Goal: Transaction & Acquisition: Purchase product/service

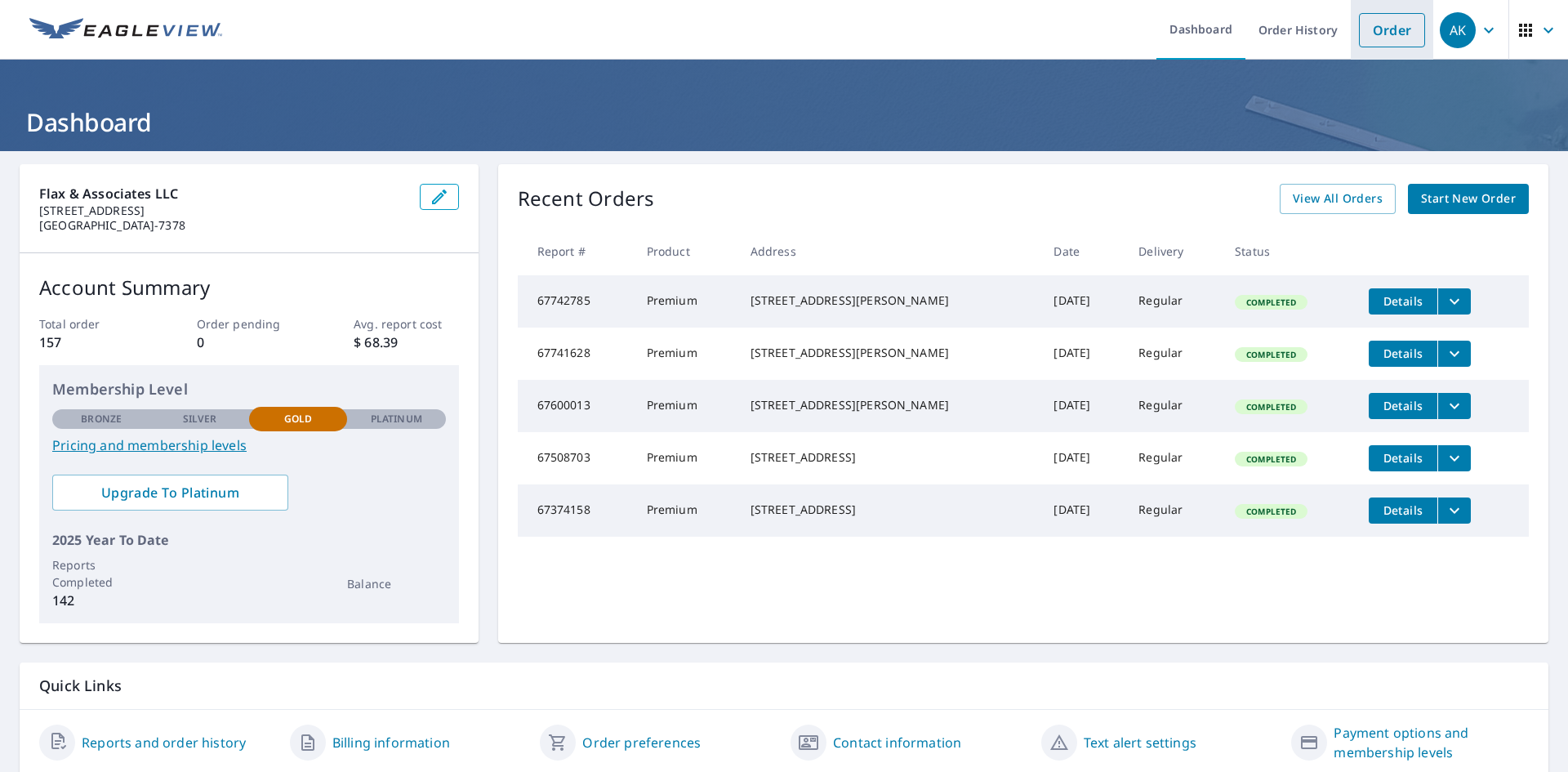
click at [1378, 30] on link "Order" at bounding box center [1392, 30] width 66 height 35
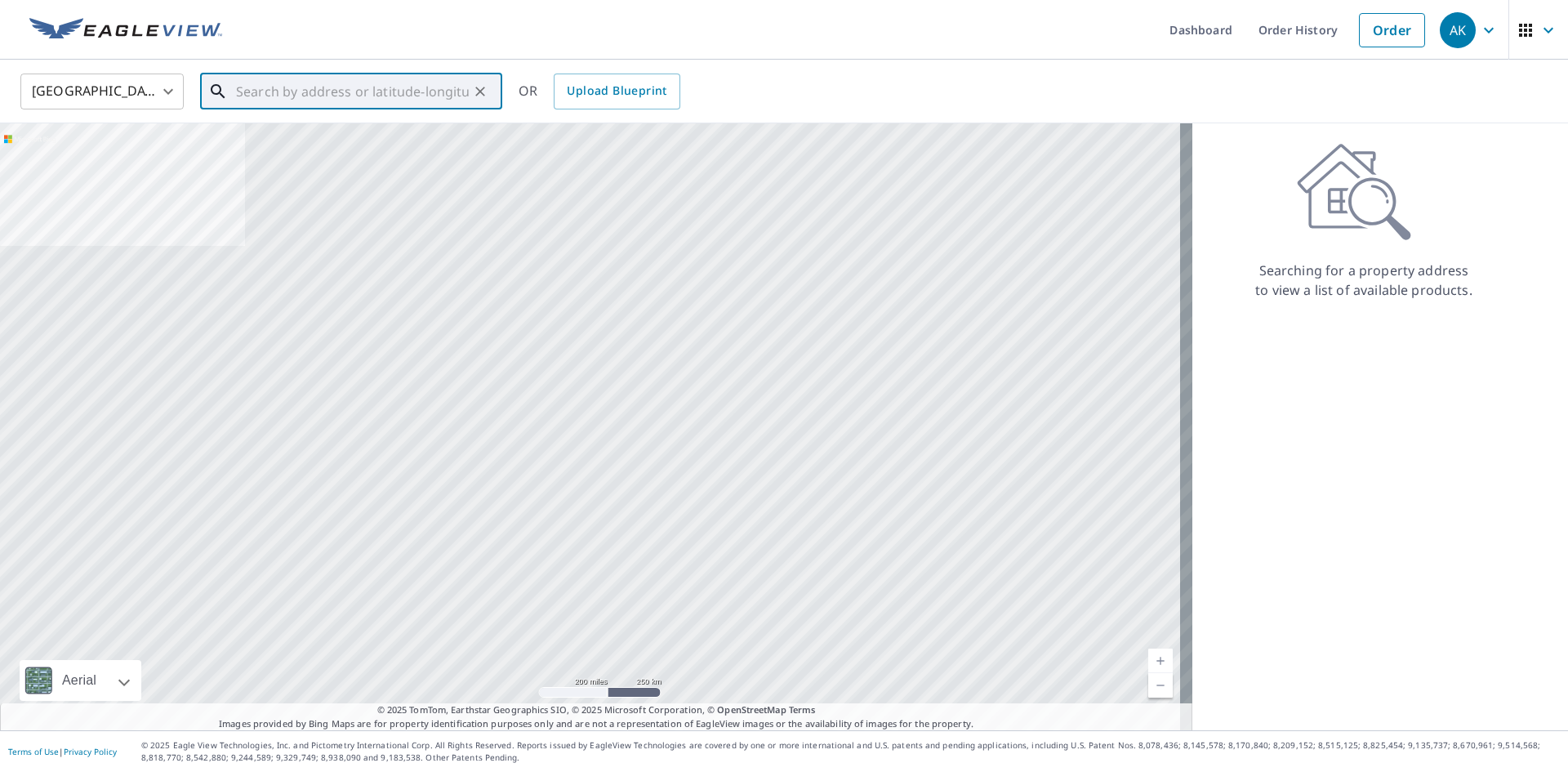
click at [262, 90] on input "text" at bounding box center [352, 91] width 233 height 45
paste input "[STREET_ADDRESS]"
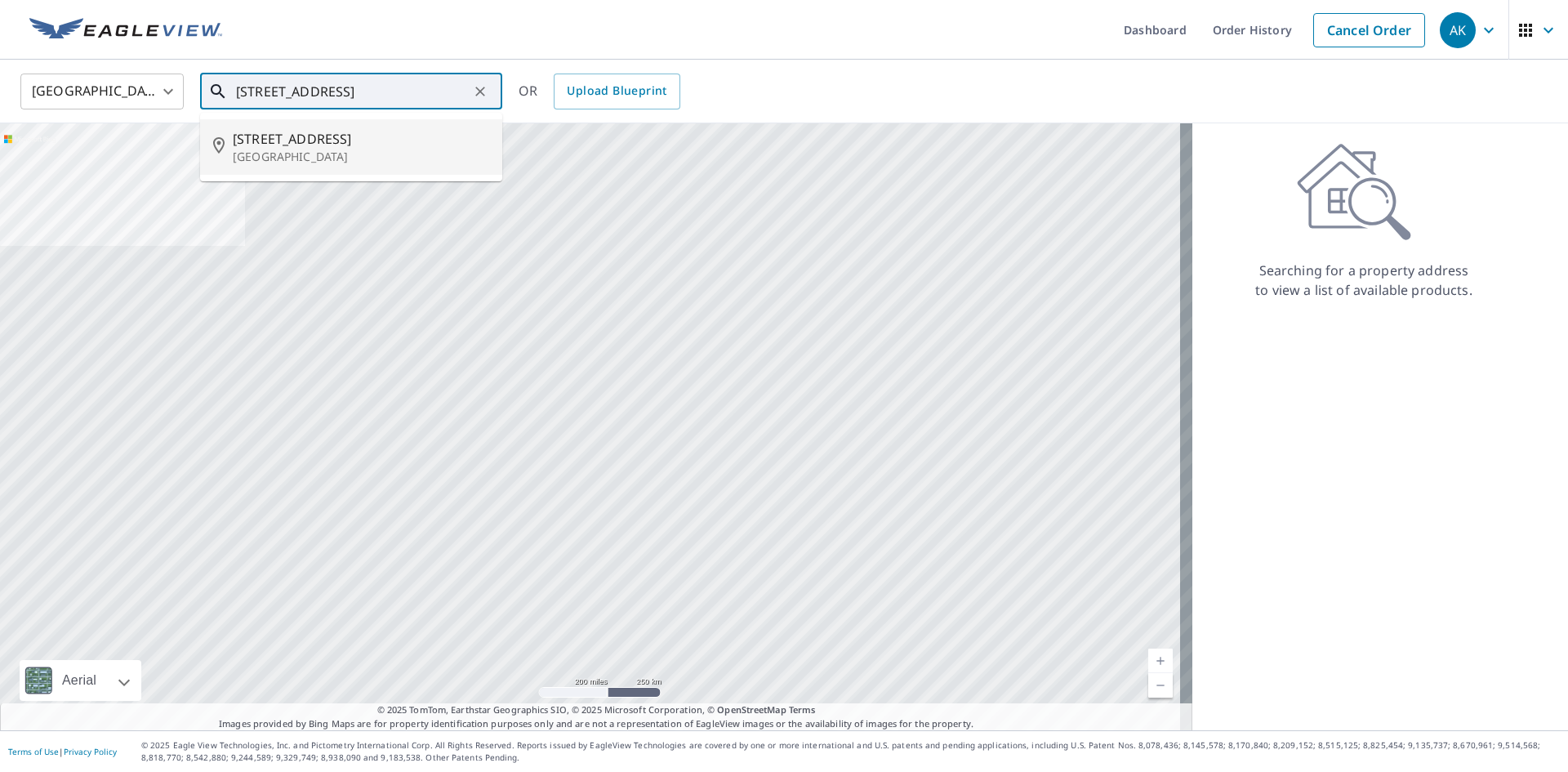
click at [288, 144] on span "[STREET_ADDRESS]" at bounding box center [361, 139] width 257 height 20
type input "[STREET_ADDRESS]"
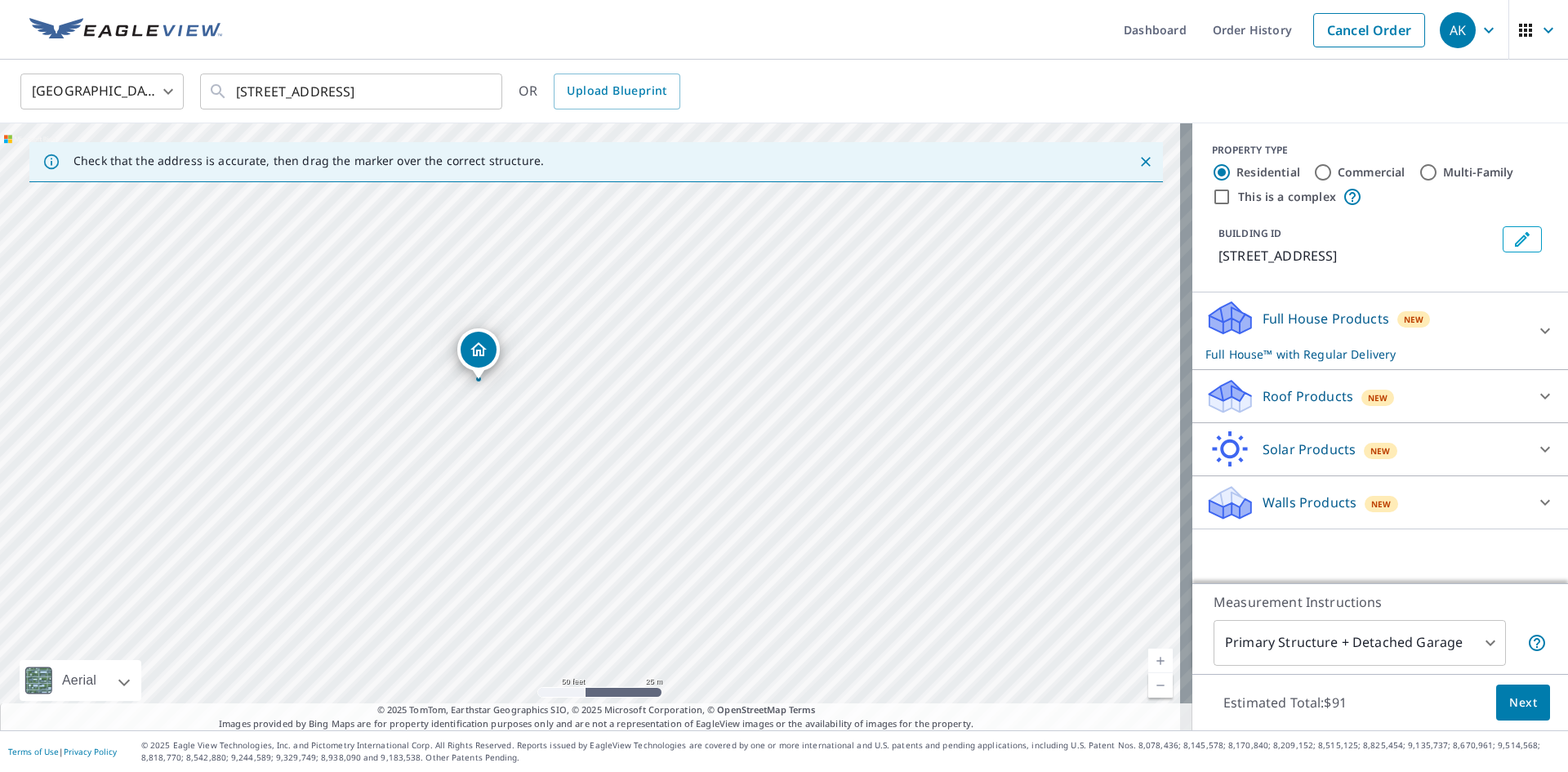
click at [1301, 513] on p "Walls Products" at bounding box center [1309, 503] width 94 height 20
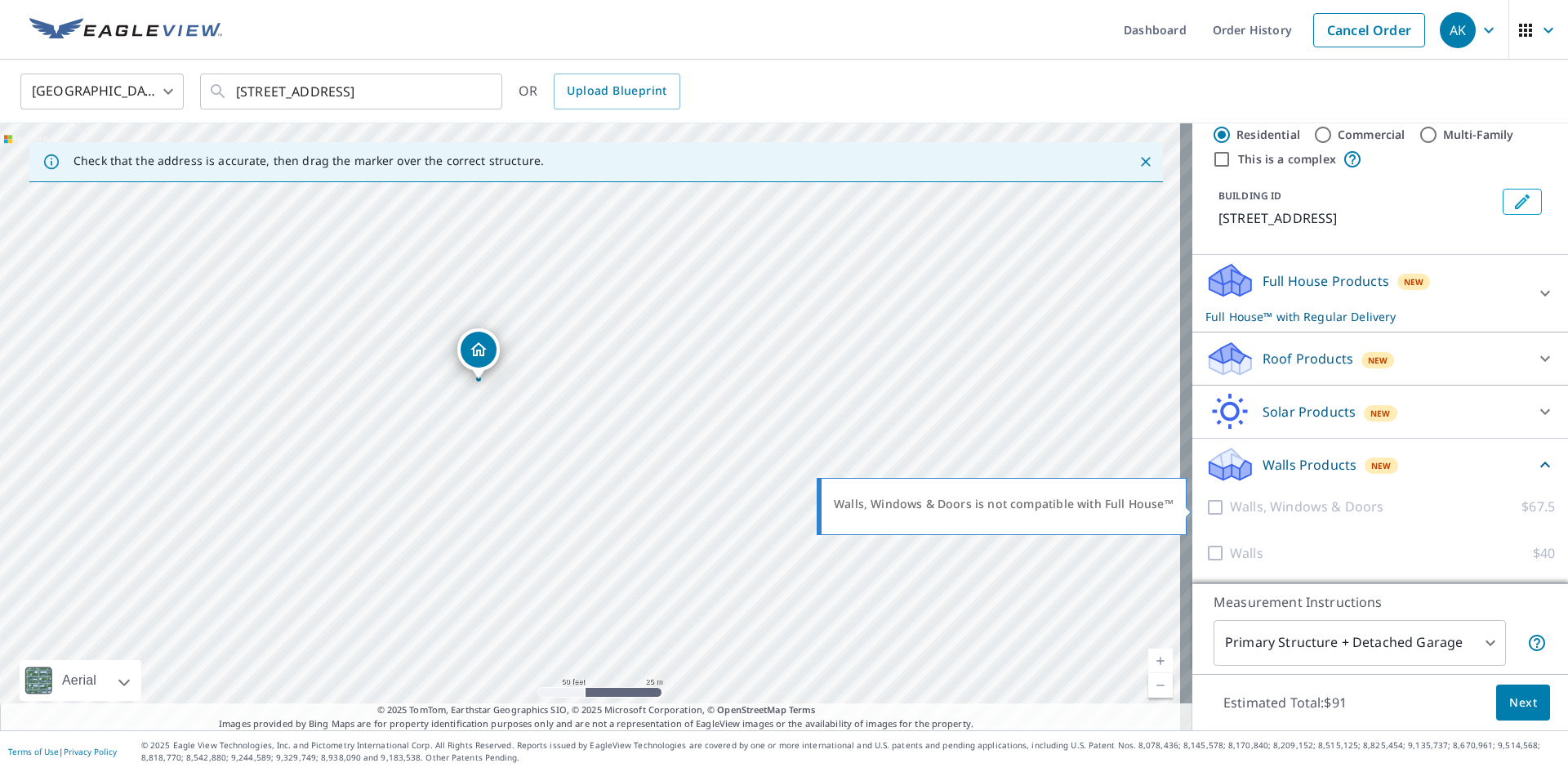
click at [1205, 513] on div at bounding box center [1218, 506] width 25 height 21
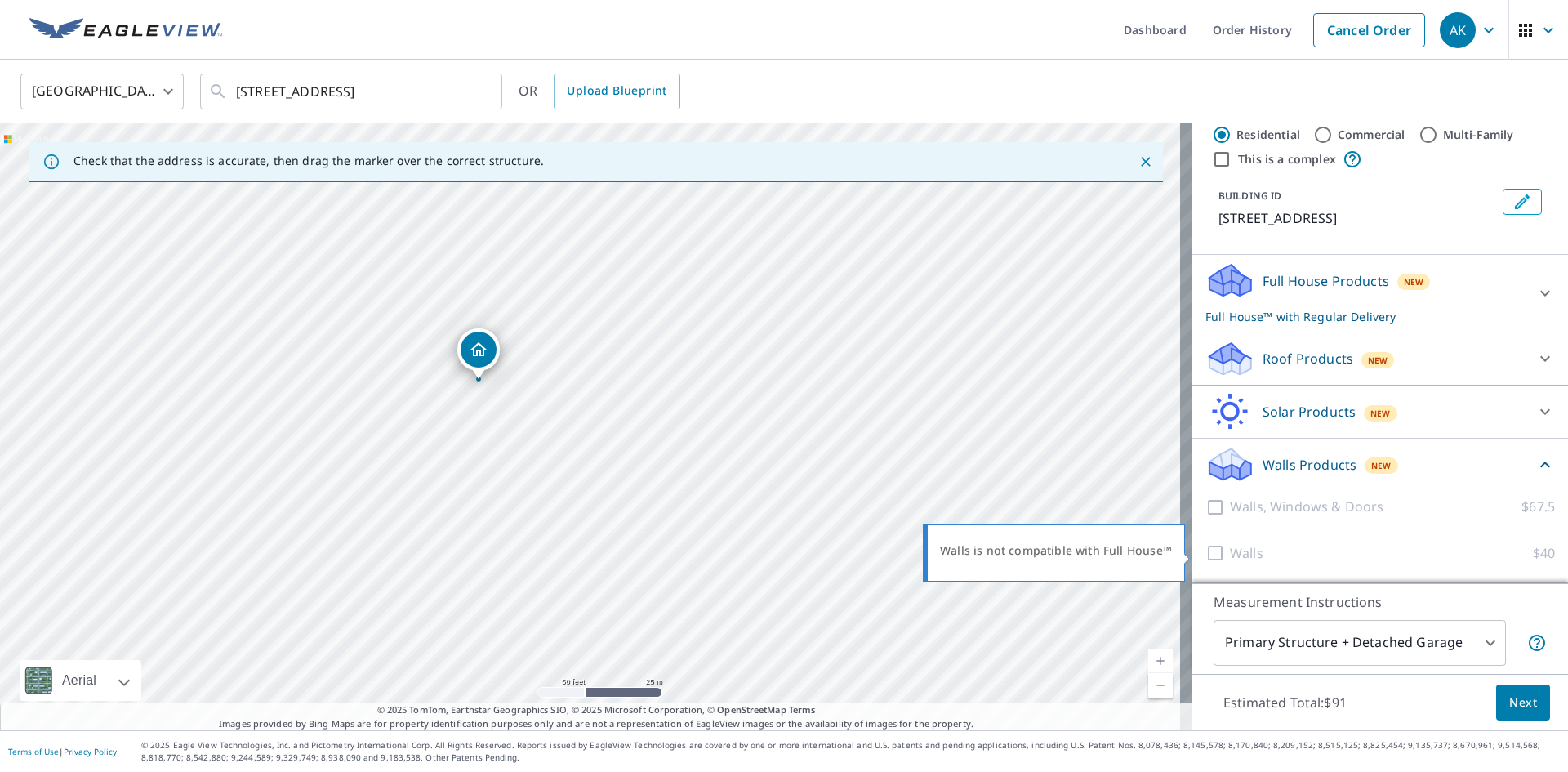
click at [1206, 558] on div at bounding box center [1218, 554] width 25 height 21
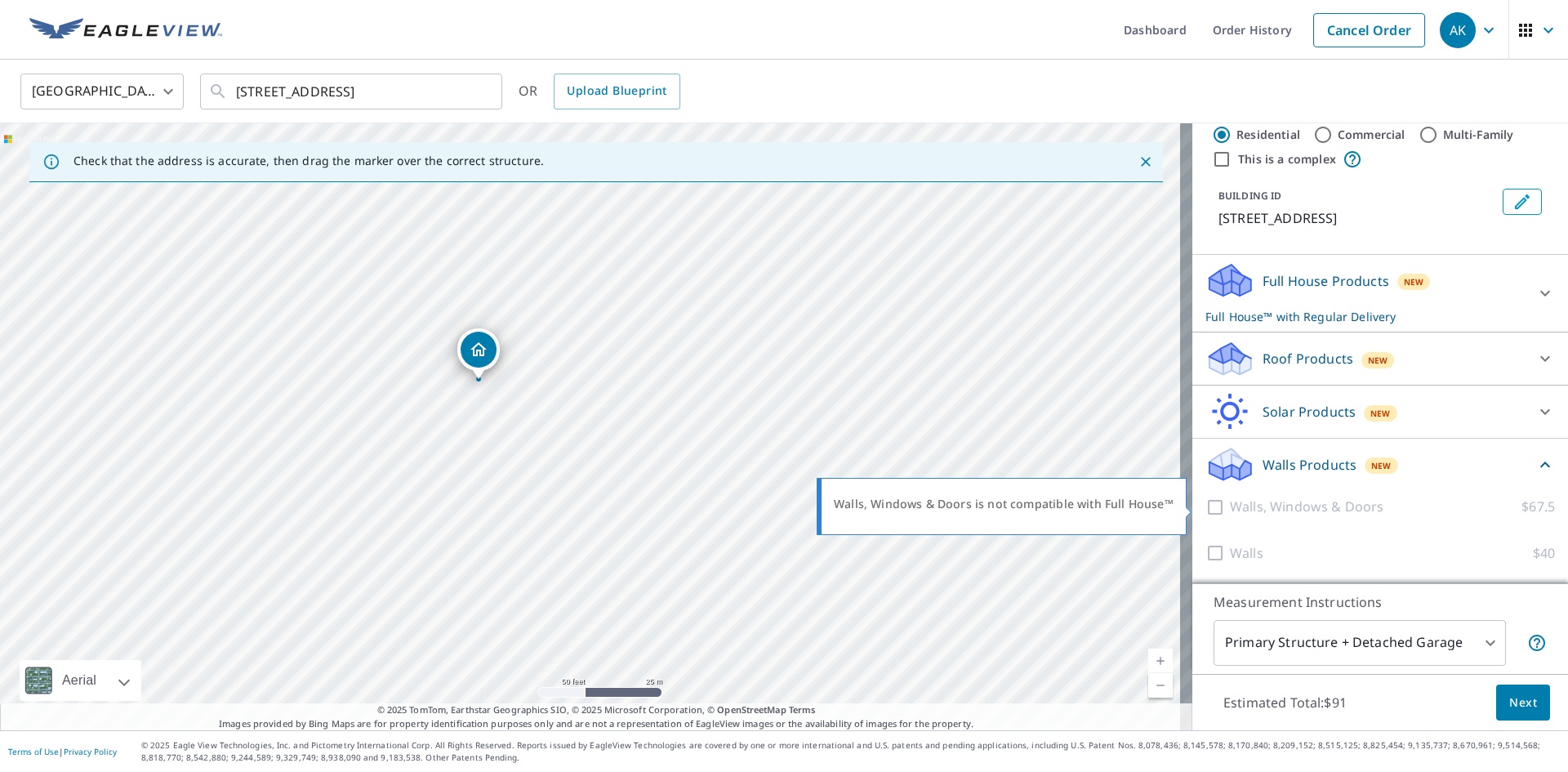
click at [1205, 513] on div at bounding box center [1218, 506] width 25 height 21
click at [1267, 460] on p "Walls Products" at bounding box center [1309, 465] width 94 height 20
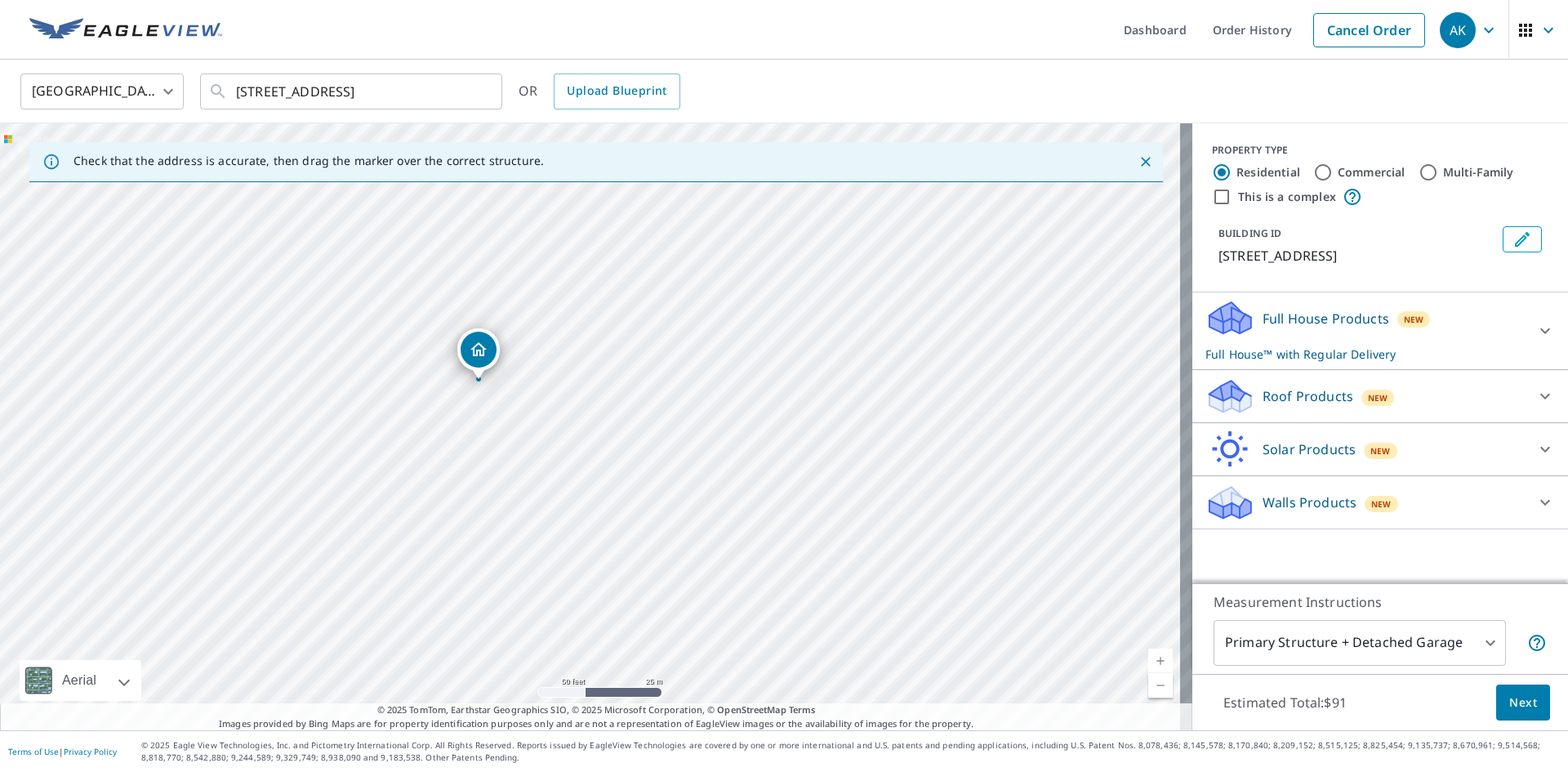
click at [1281, 513] on p "Walls Products" at bounding box center [1309, 503] width 94 height 20
click at [1536, 341] on icon at bounding box center [1546, 331] width 20 height 20
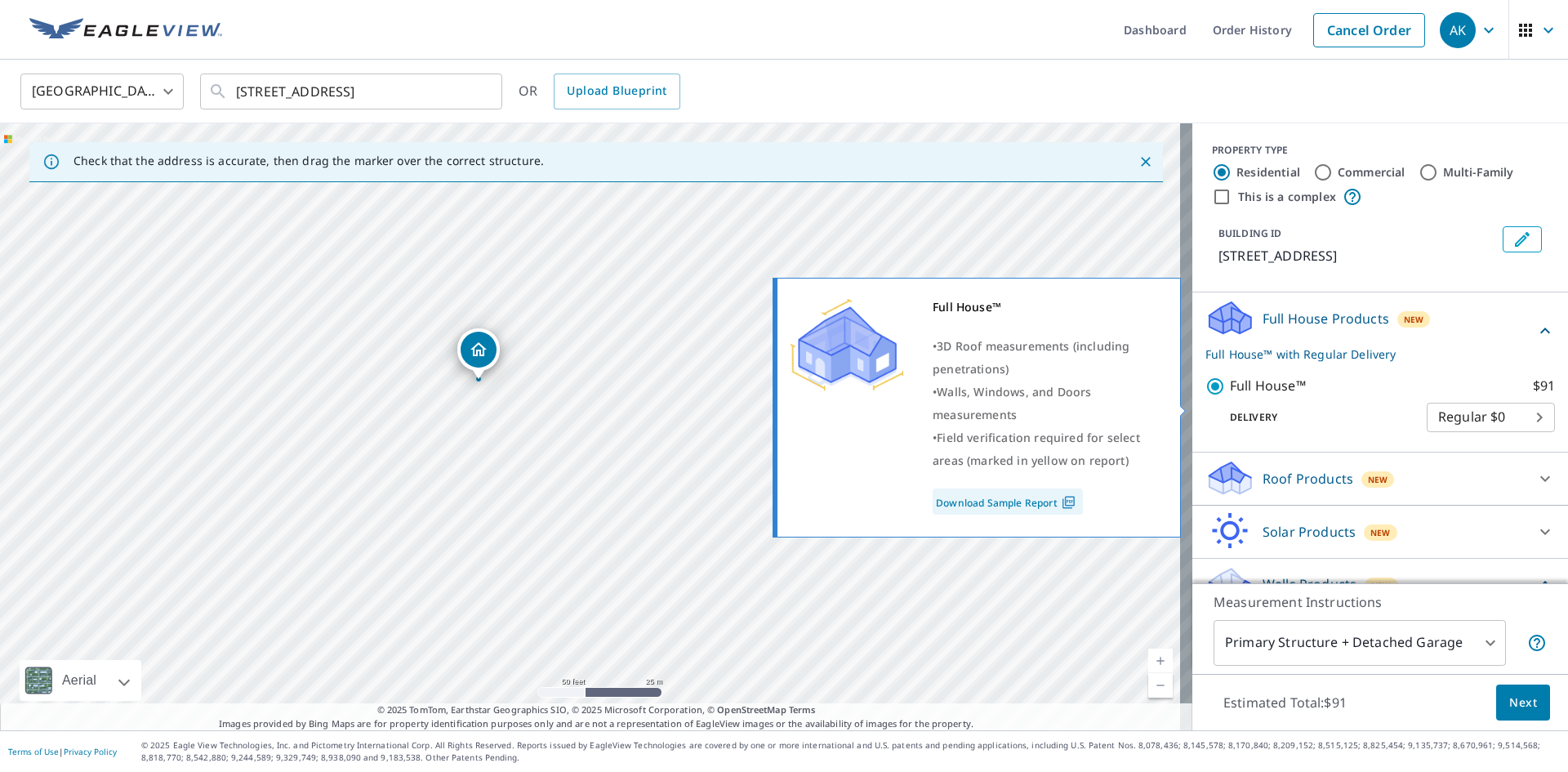
click at [1205, 397] on input "Full House™ $91" at bounding box center [1218, 387] width 25 height 20
checkbox input "false"
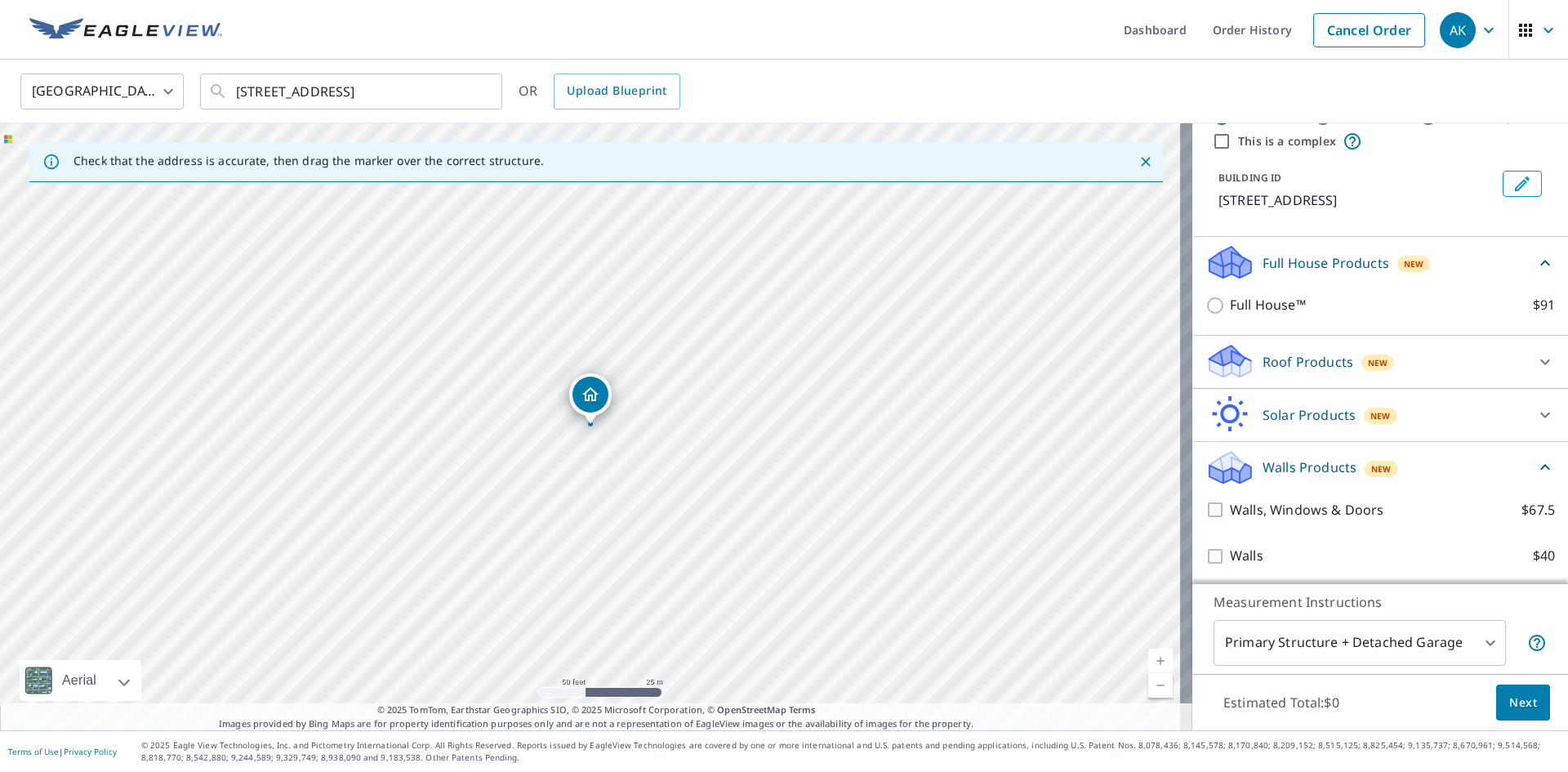
scroll to position [78, 0]
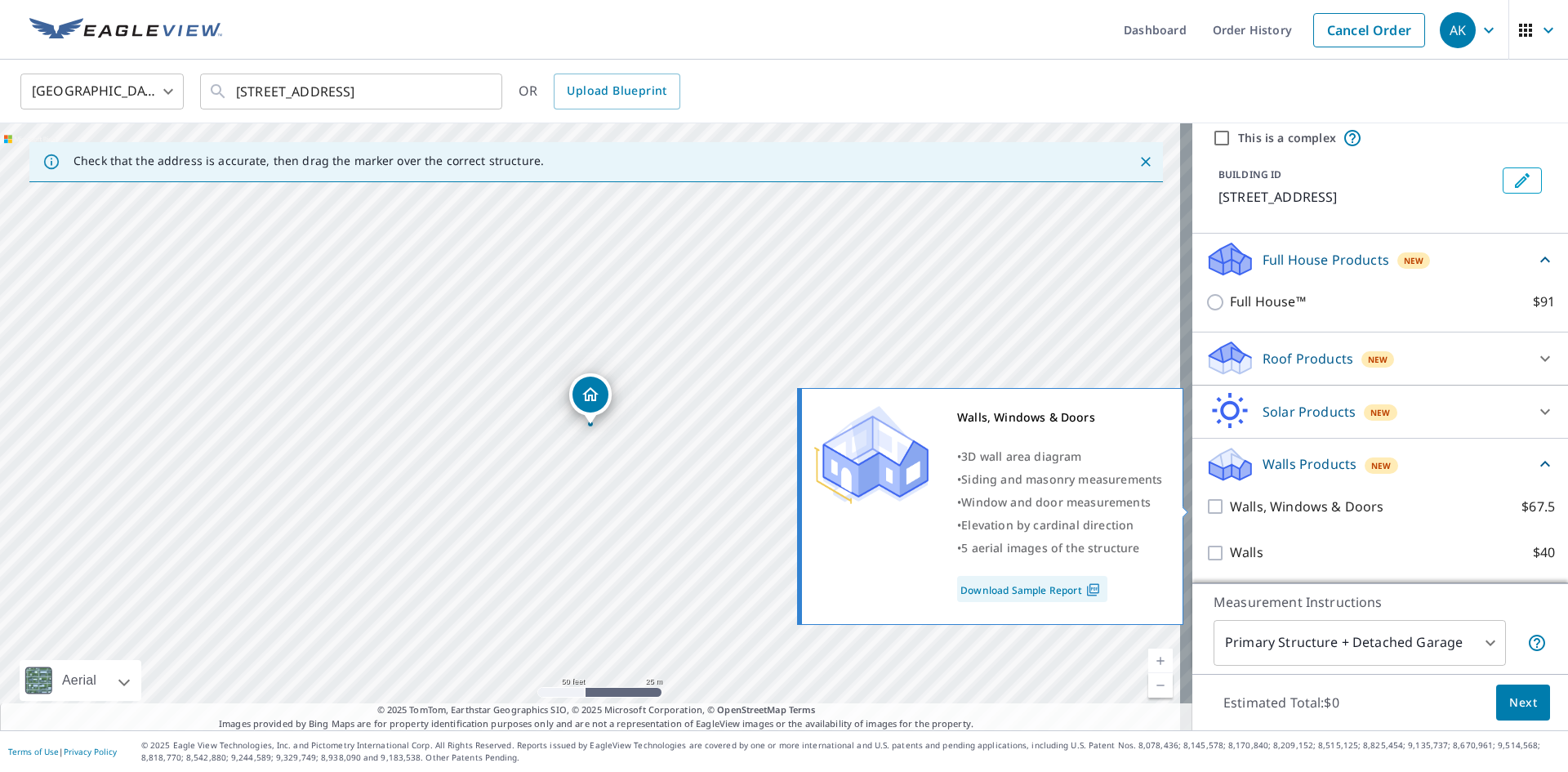
click at [1205, 511] on input "Walls, Windows & Doors $67.5" at bounding box center [1218, 506] width 25 height 20
checkbox input "true"
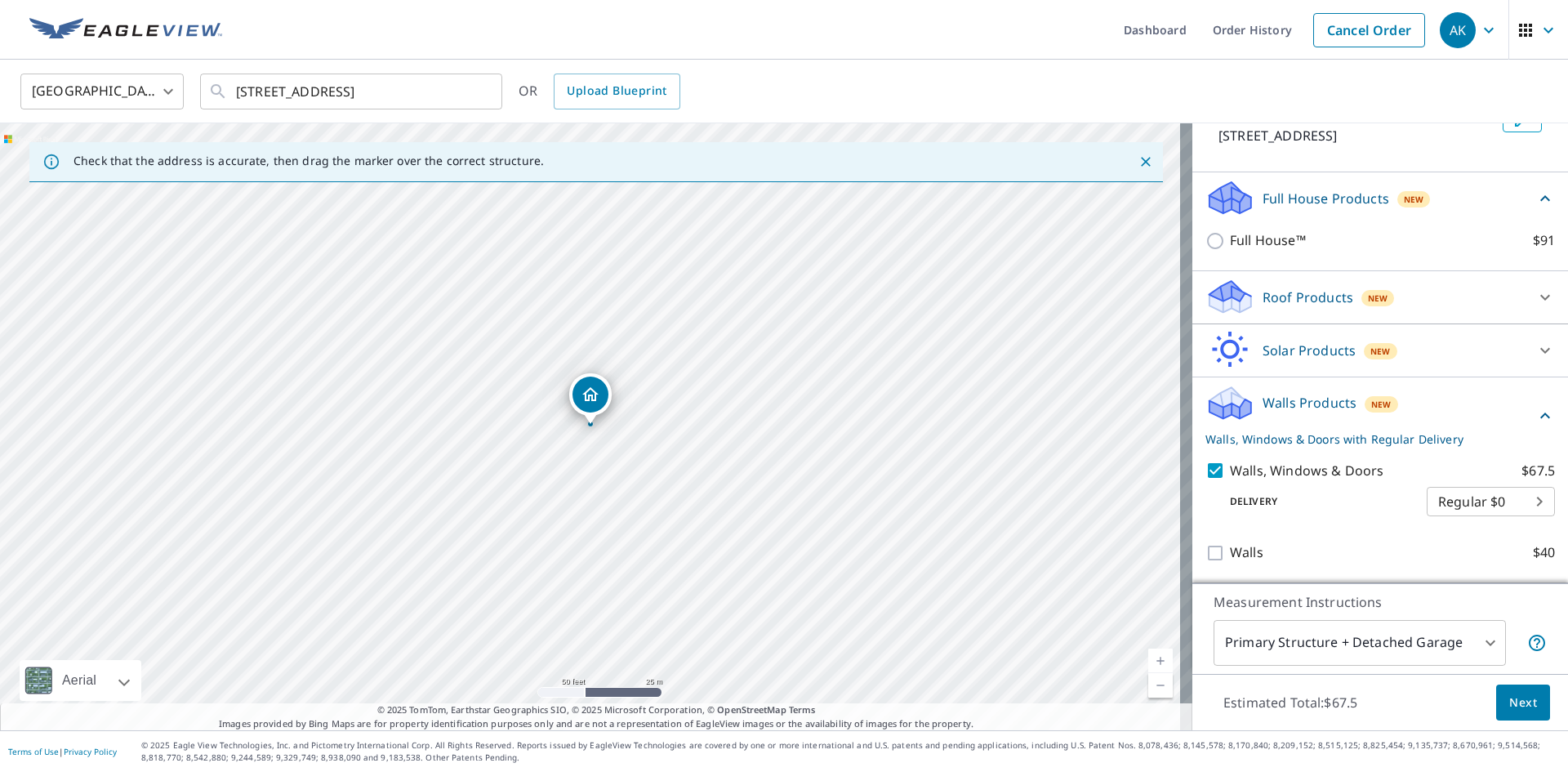
scroll to position [0, 0]
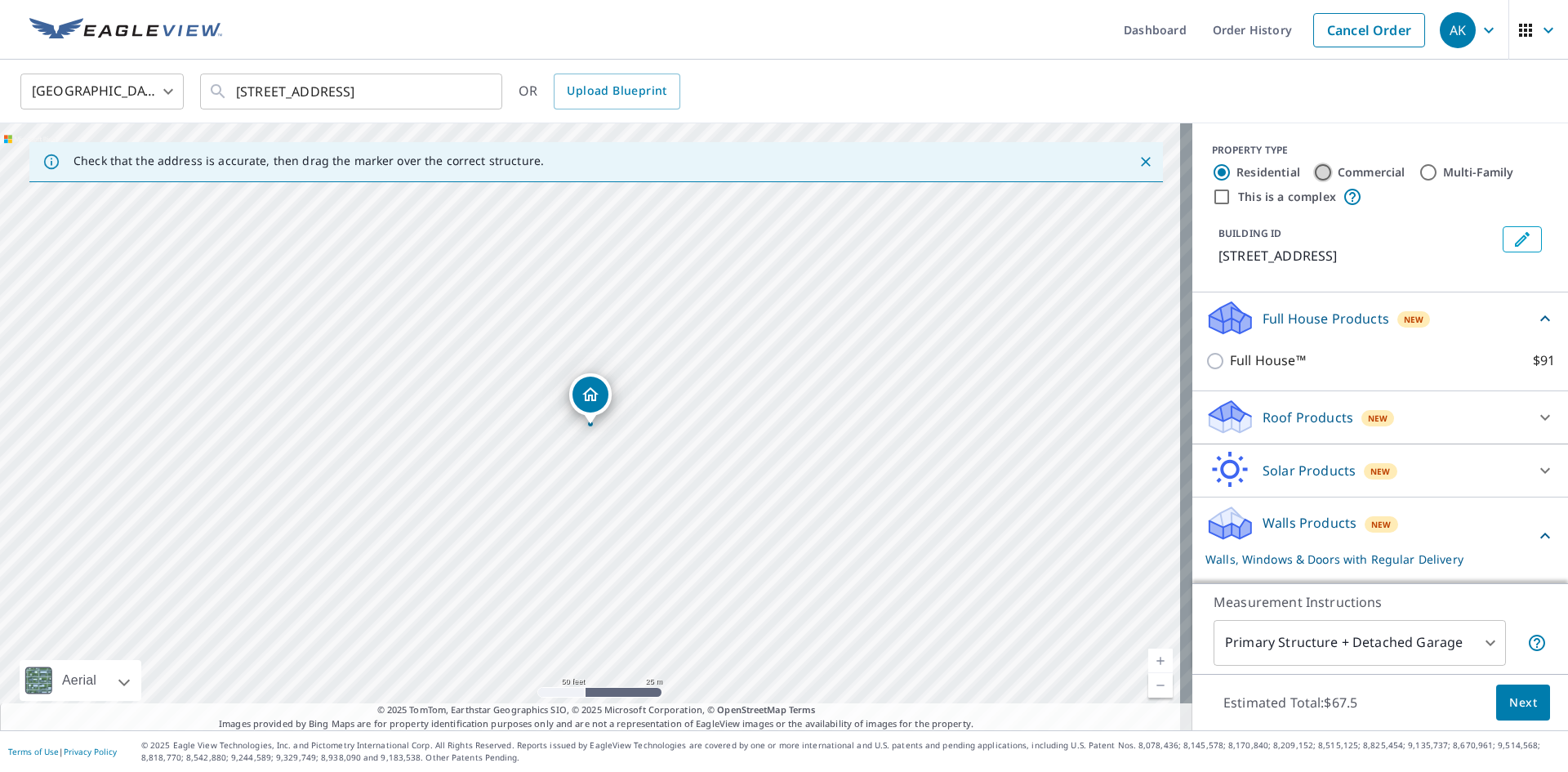
click at [1313, 173] on input "Commercial" at bounding box center [1323, 172] width 20 height 20
radio input "true"
type input "4"
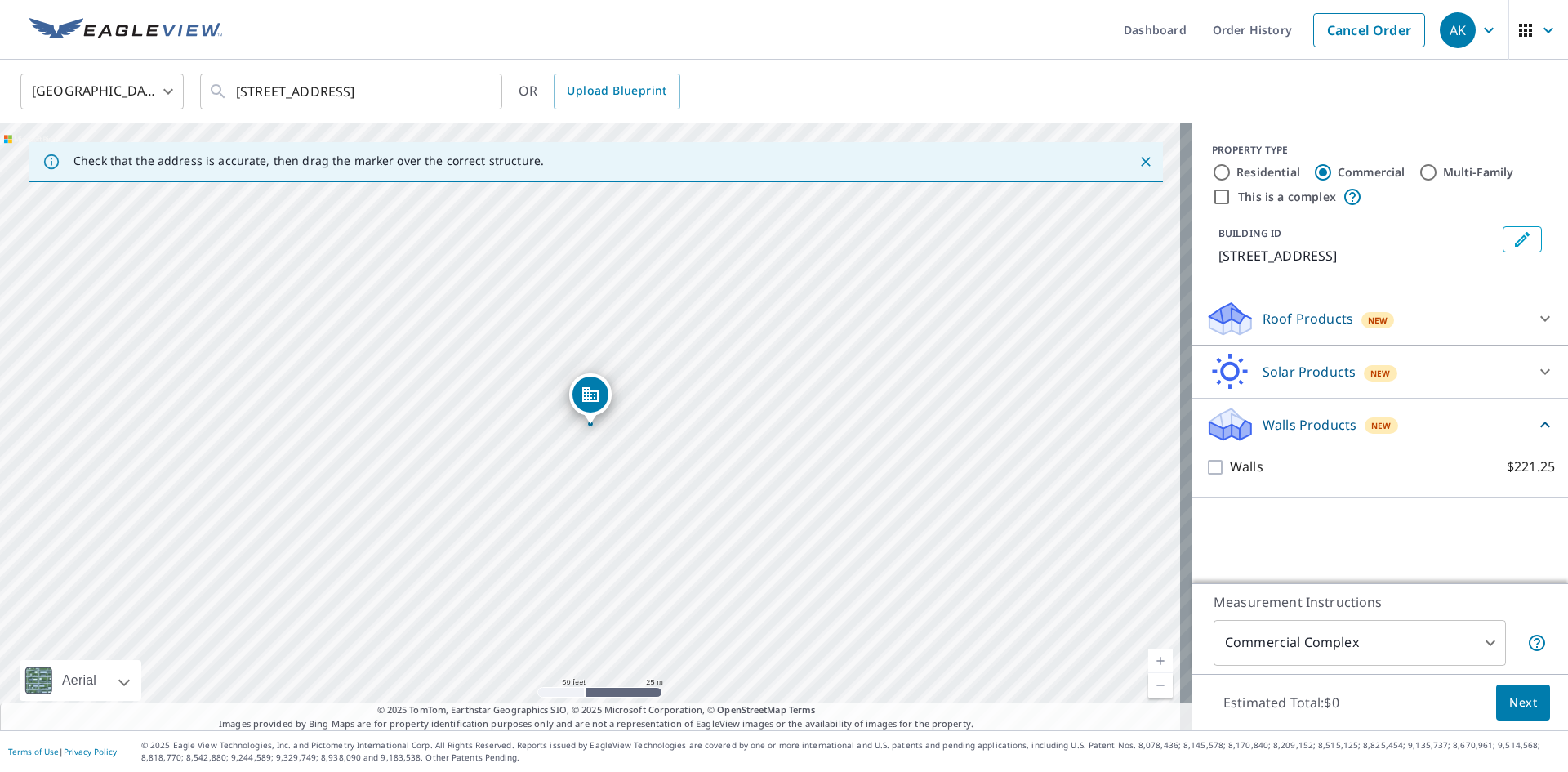
click at [1311, 435] on p "Walls Products" at bounding box center [1309, 425] width 94 height 20
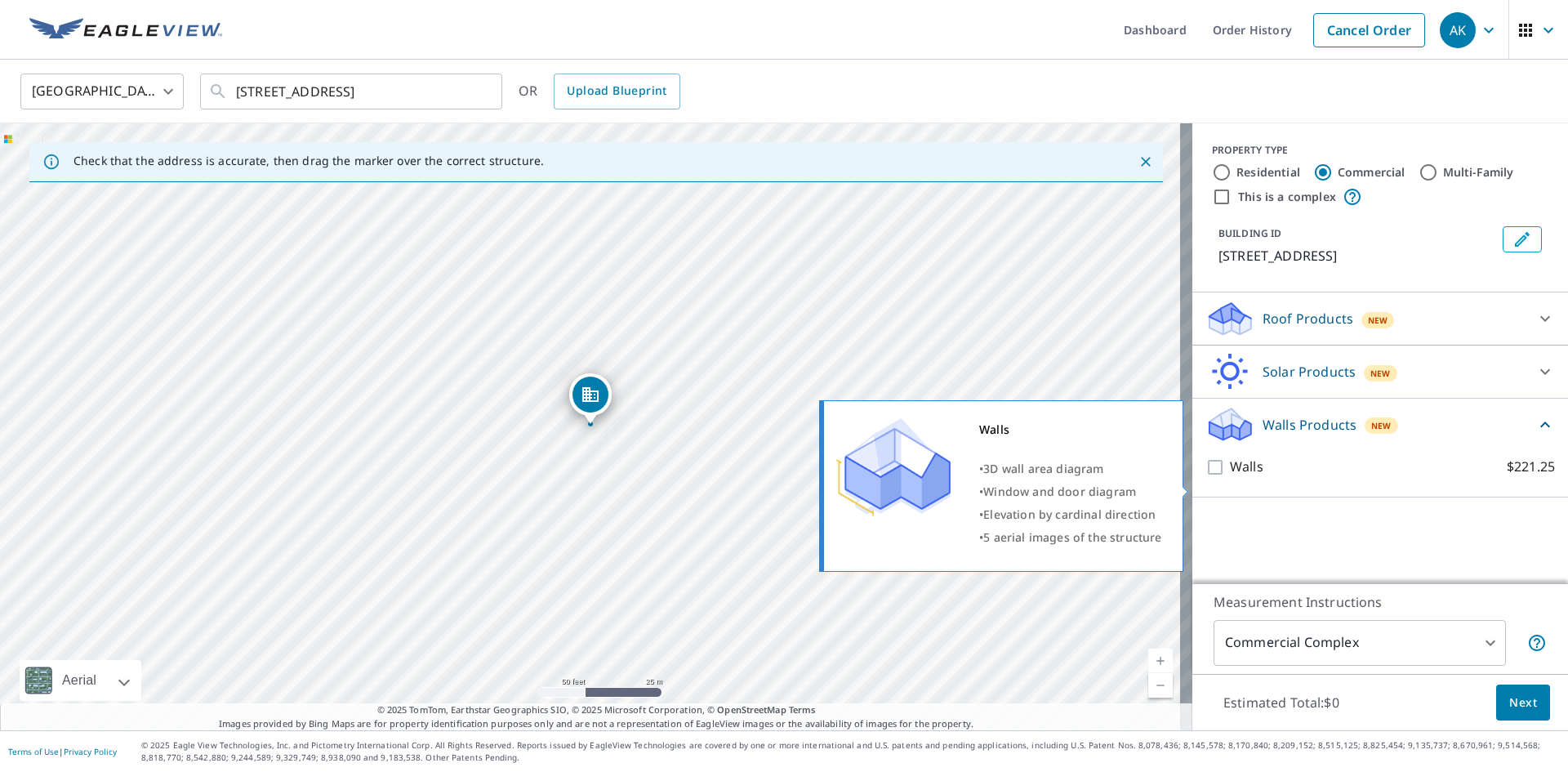
click at [1205, 477] on input "Walls $221.25" at bounding box center [1218, 467] width 25 height 20
checkbox input "true"
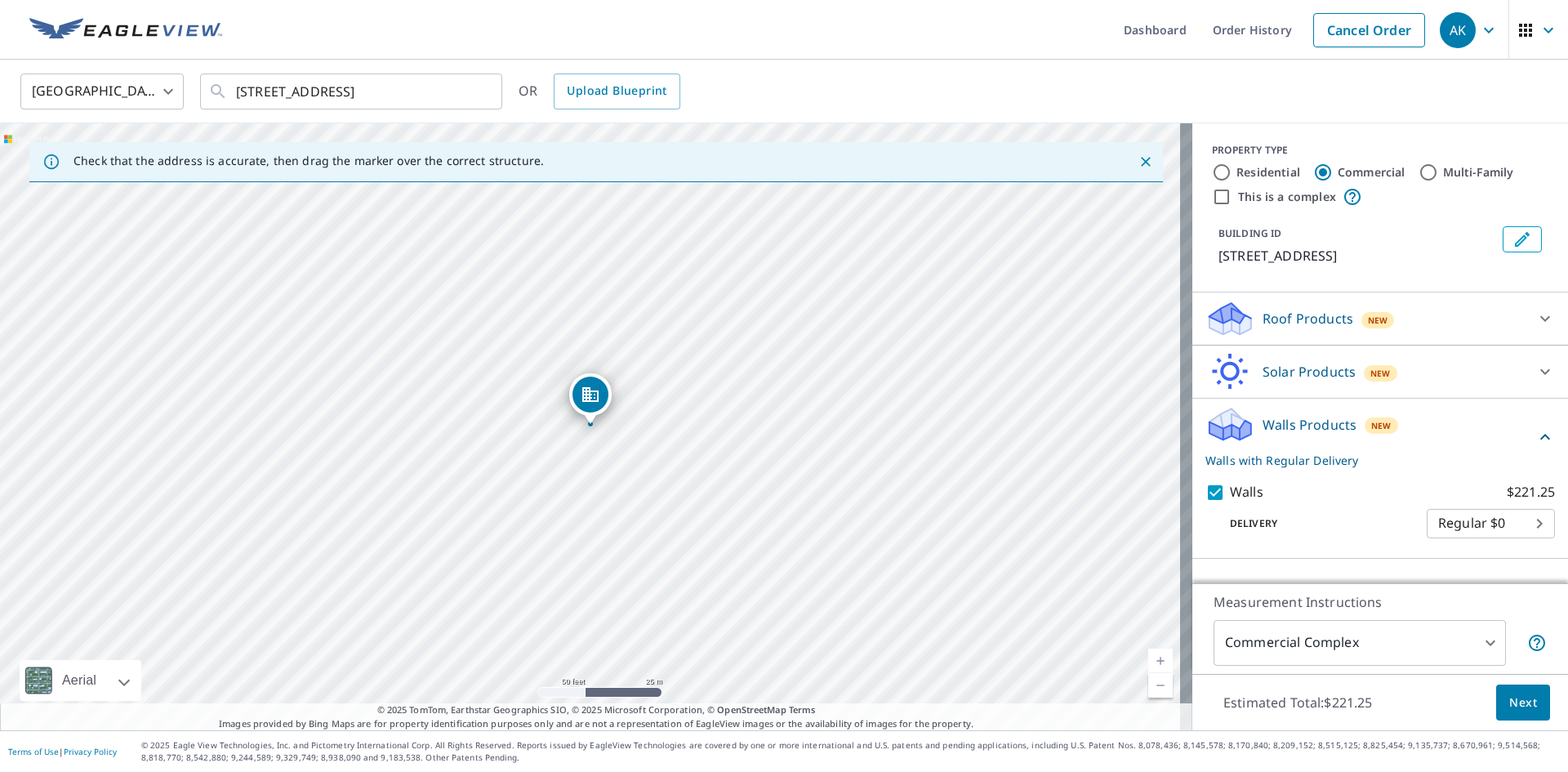
click at [1476, 652] on body "AK AK Dashboard Order History Cancel Order AK [GEOGRAPHIC_DATA] [GEOGRAPHIC_DAT…" at bounding box center [784, 386] width 1568 height 772
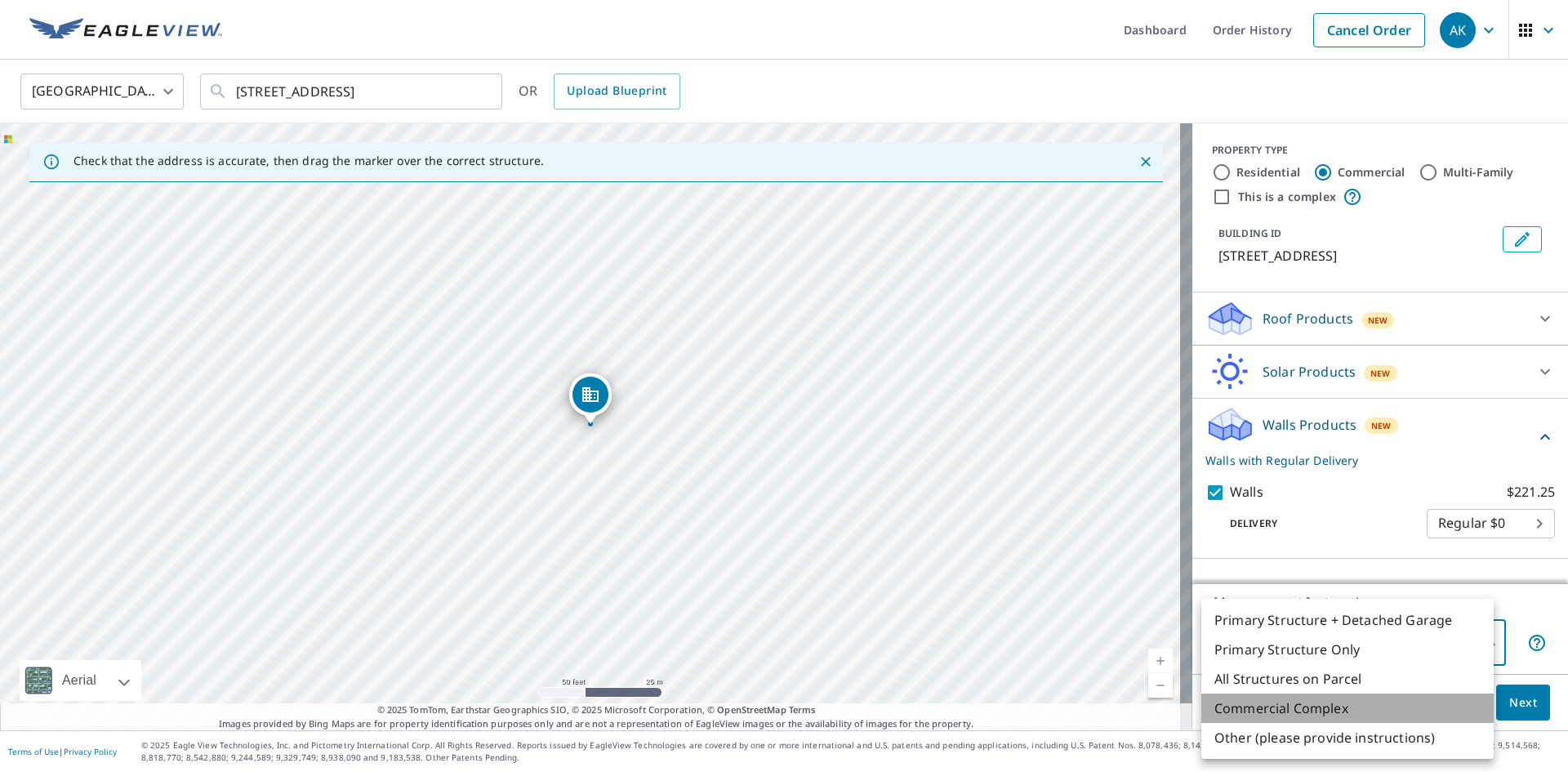
click at [1317, 709] on li "Commercial Complex" at bounding box center [1348, 708] width 292 height 29
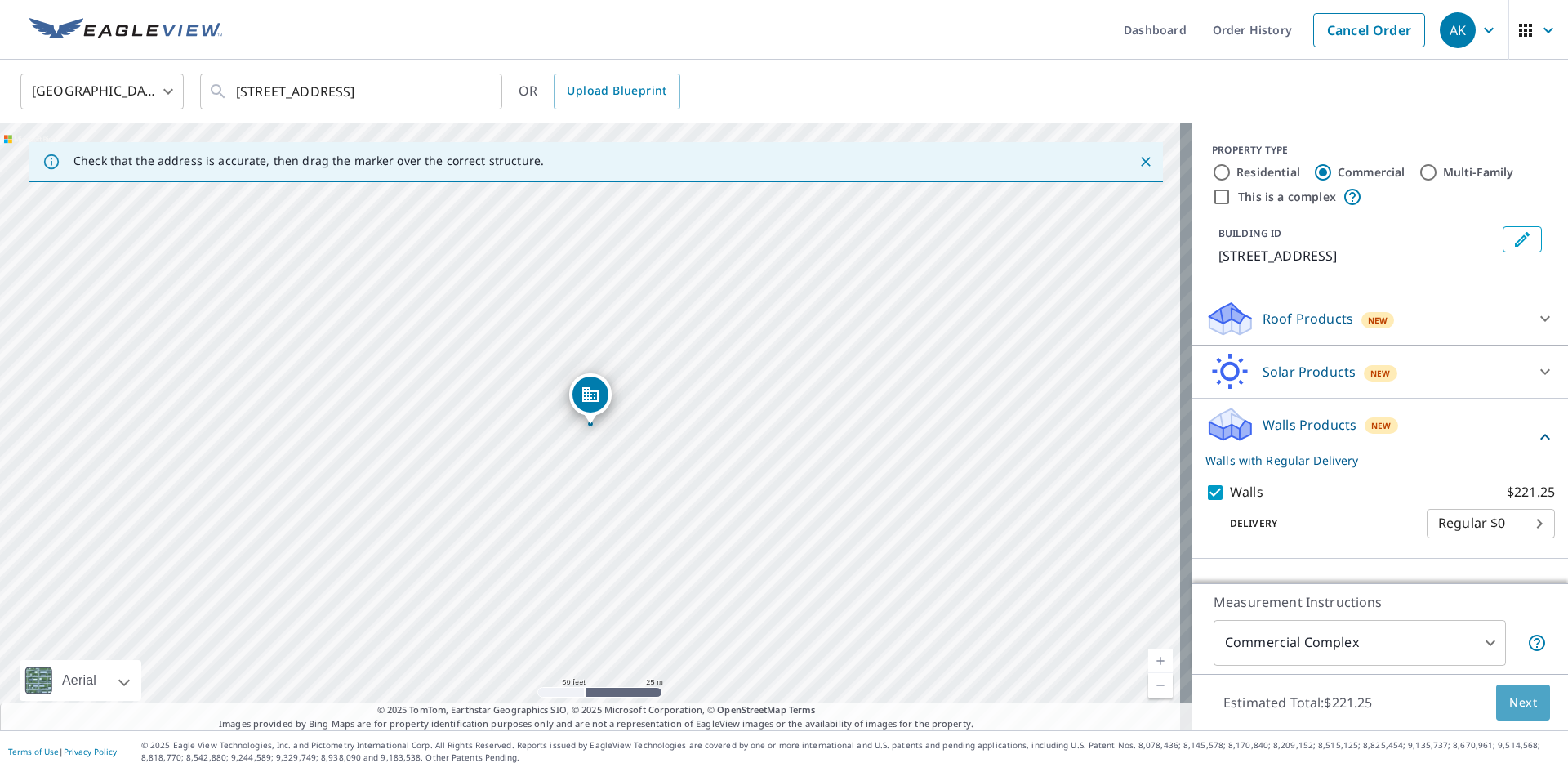
click at [1509, 693] on span "Next" at bounding box center [1523, 702] width 28 height 21
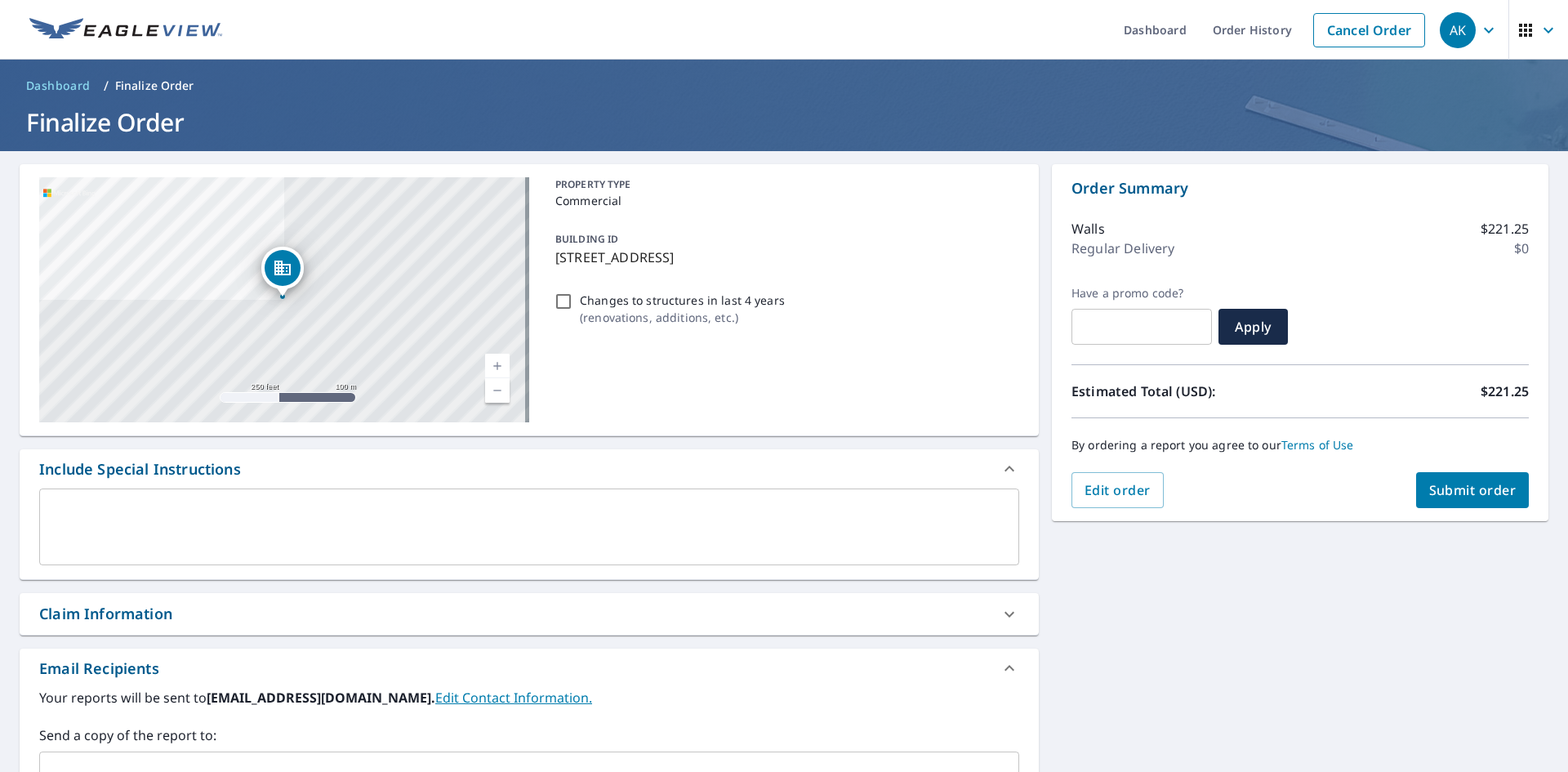
click at [102, 620] on div "Claim Information" at bounding box center [105, 614] width 133 height 22
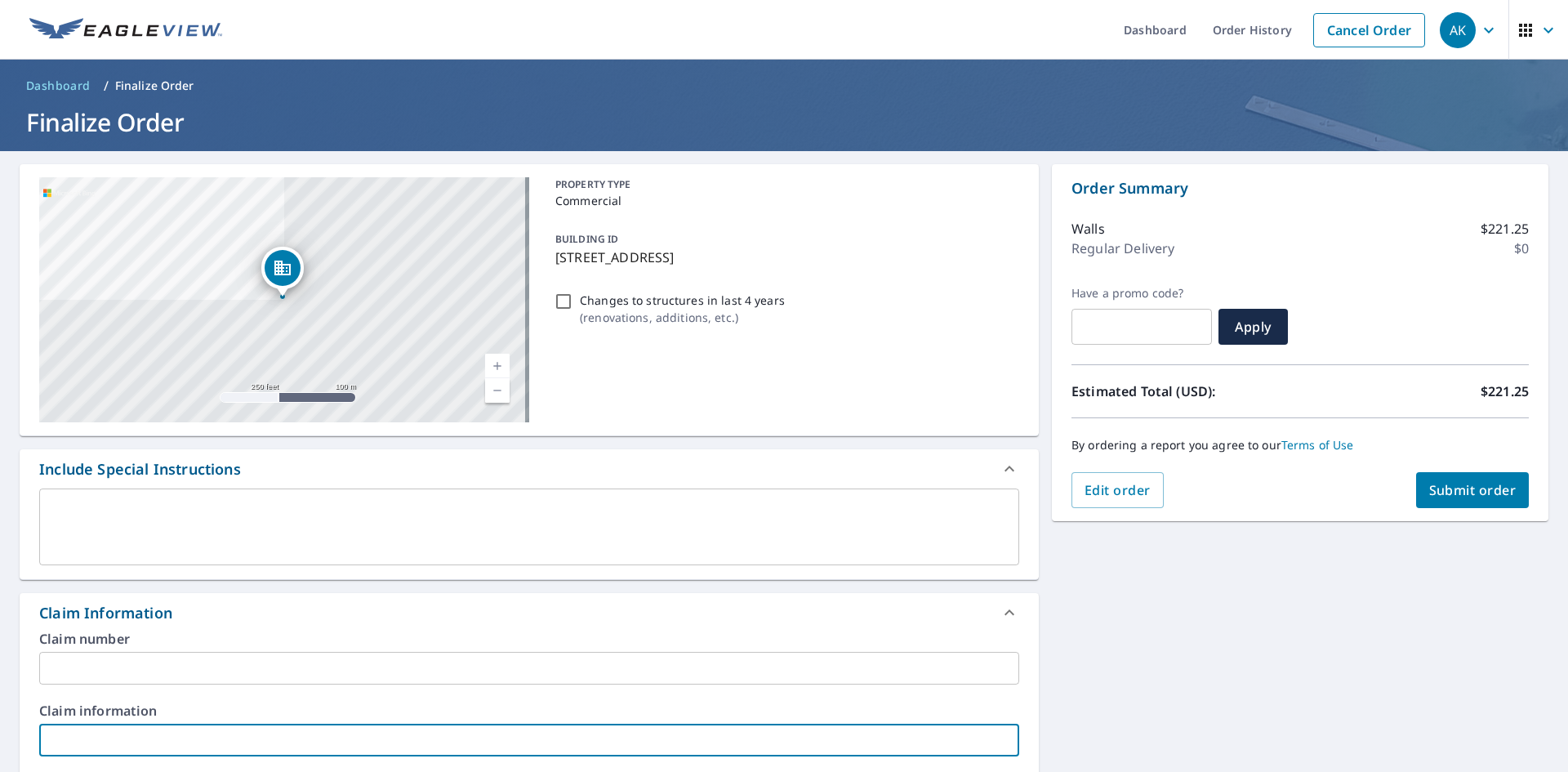
click at [167, 732] on input "text" at bounding box center [529, 740] width 980 height 33
type input "gardens on the bay"
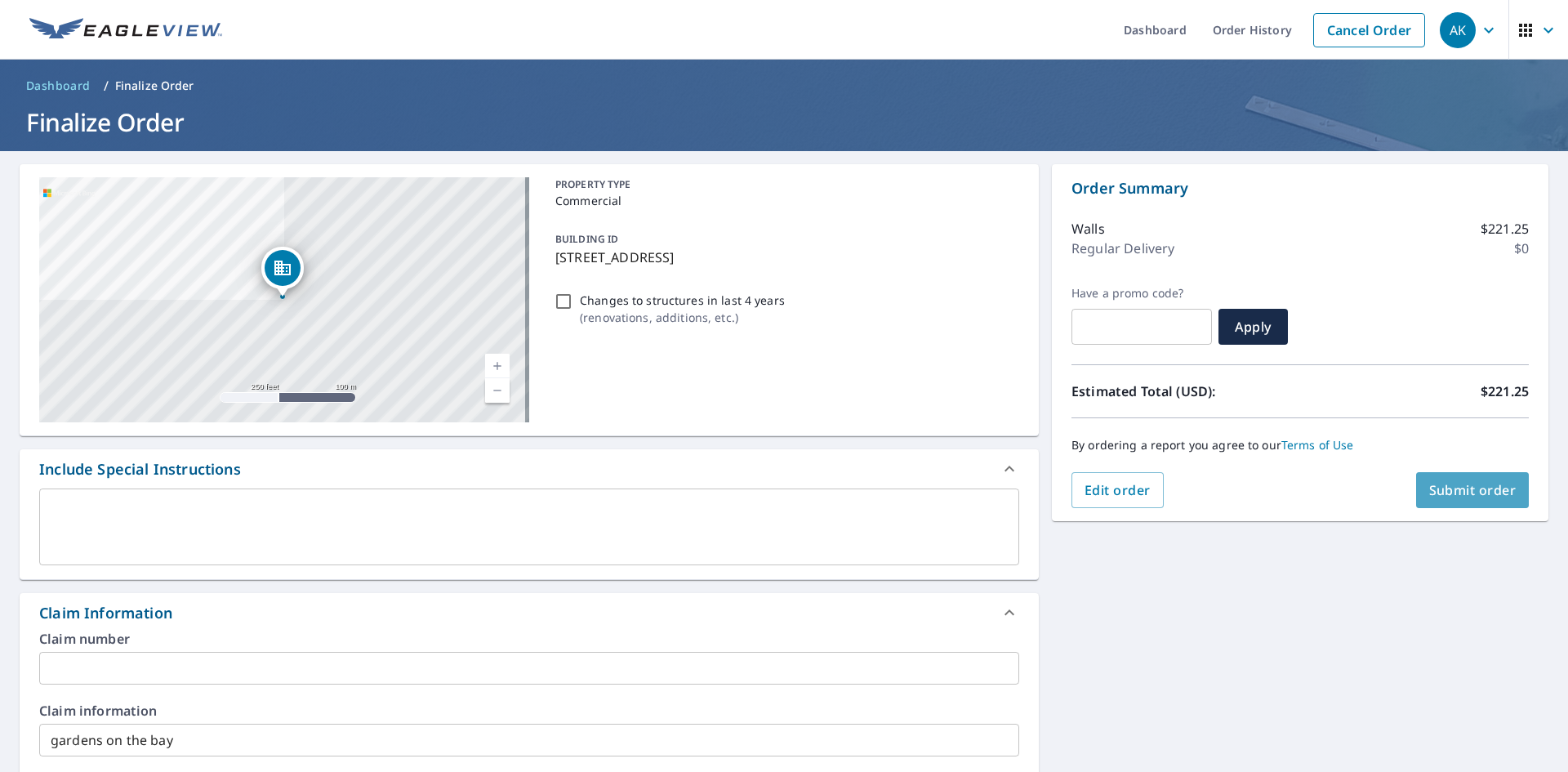
click at [1461, 493] on span "Submit order" at bounding box center [1473, 490] width 87 height 18
